Goal: Find specific page/section: Find specific page/section

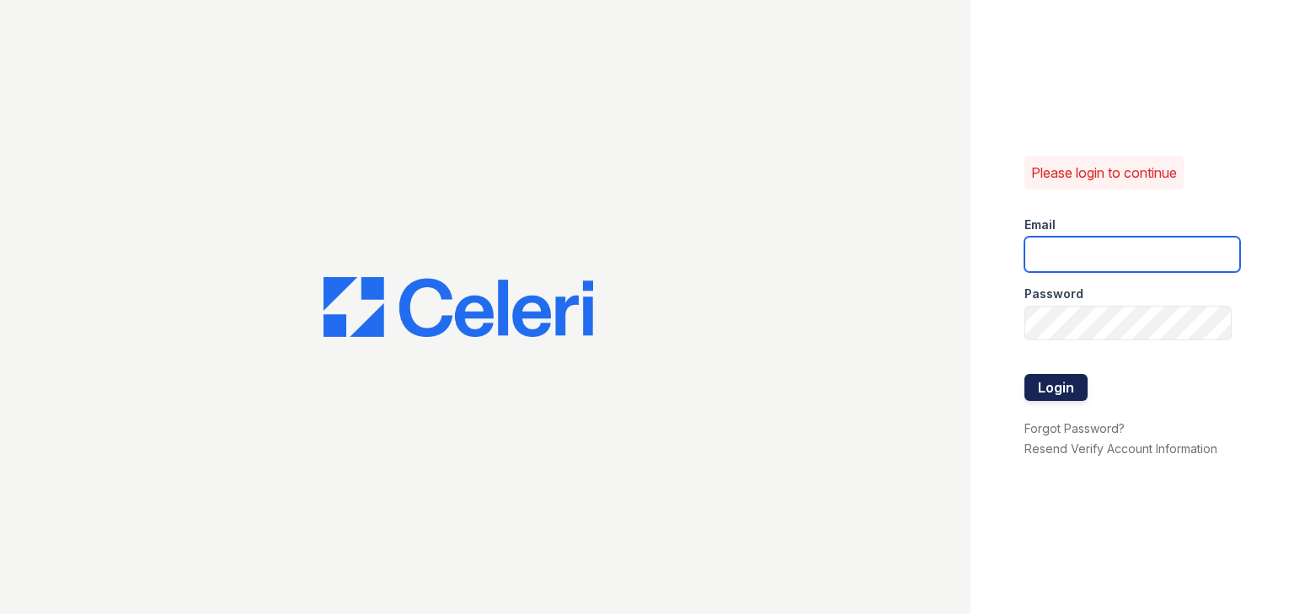
type input "[EMAIL_ADDRESS][DOMAIN_NAME]"
click at [1045, 382] on button "Login" at bounding box center [1055, 387] width 63 height 27
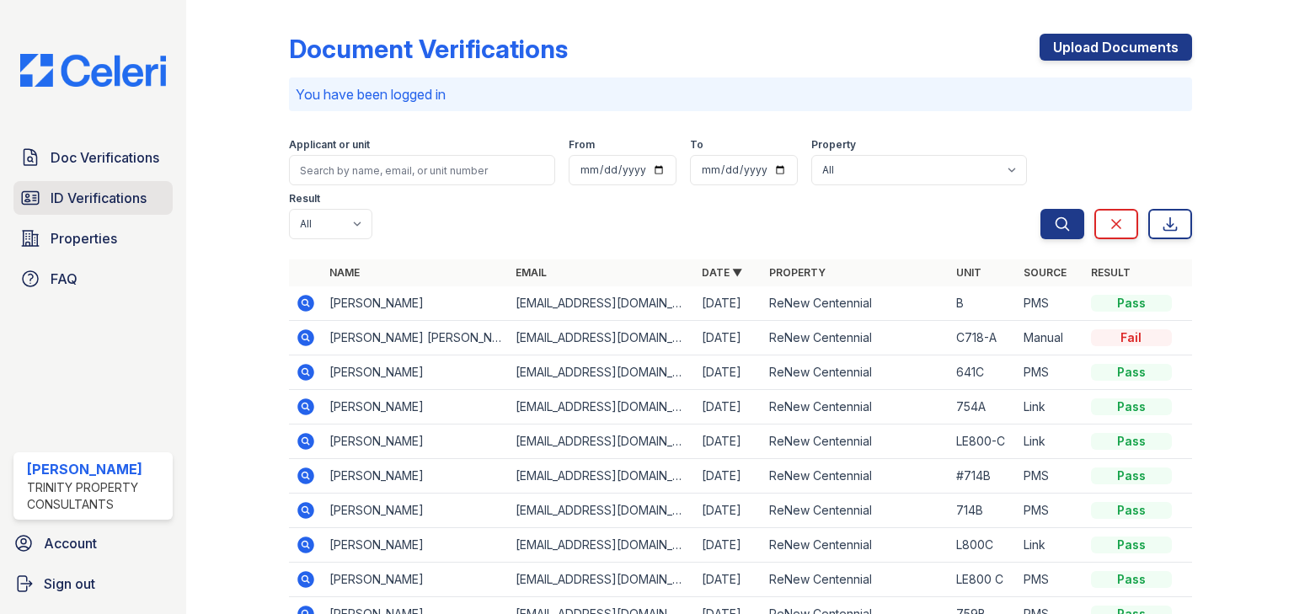
click at [76, 201] on span "ID Verifications" at bounding box center [99, 198] width 96 height 20
click at [106, 147] on span "Doc Verifications" at bounding box center [105, 157] width 109 height 20
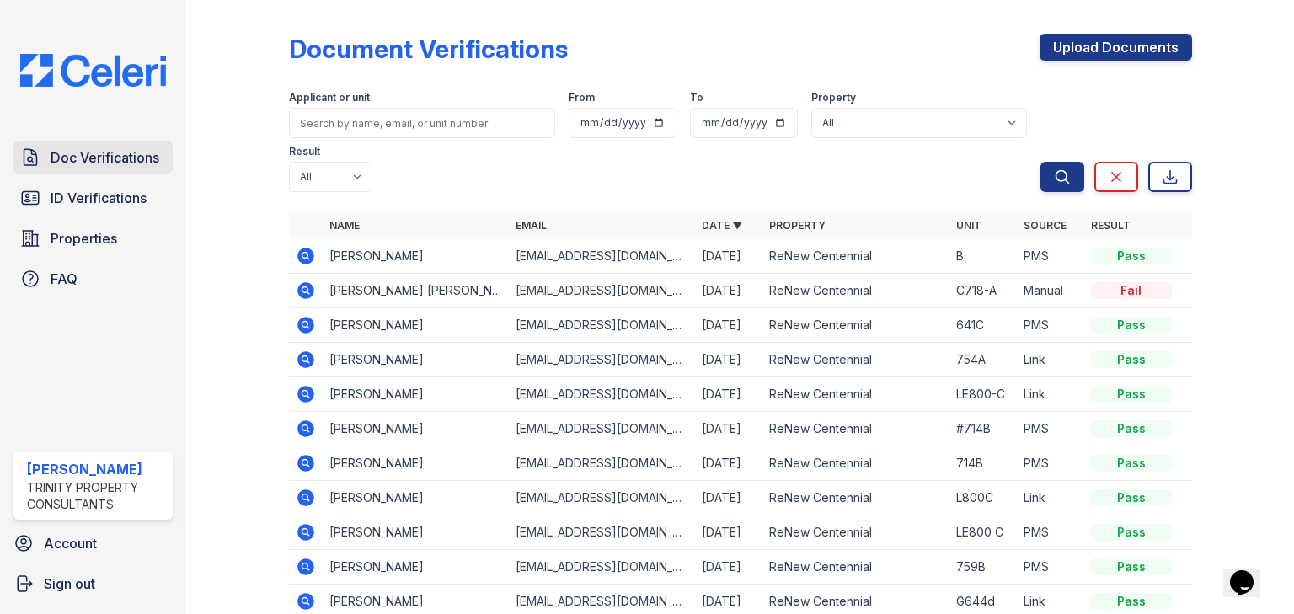
click at [114, 158] on span "Doc Verifications" at bounding box center [105, 157] width 109 height 20
